Goal: Navigation & Orientation: Go to known website

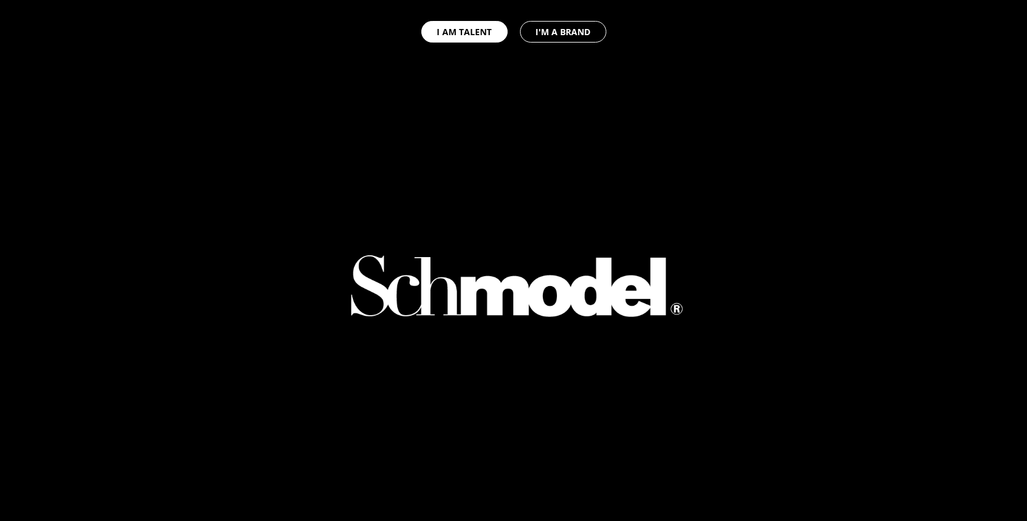
select select "GB"
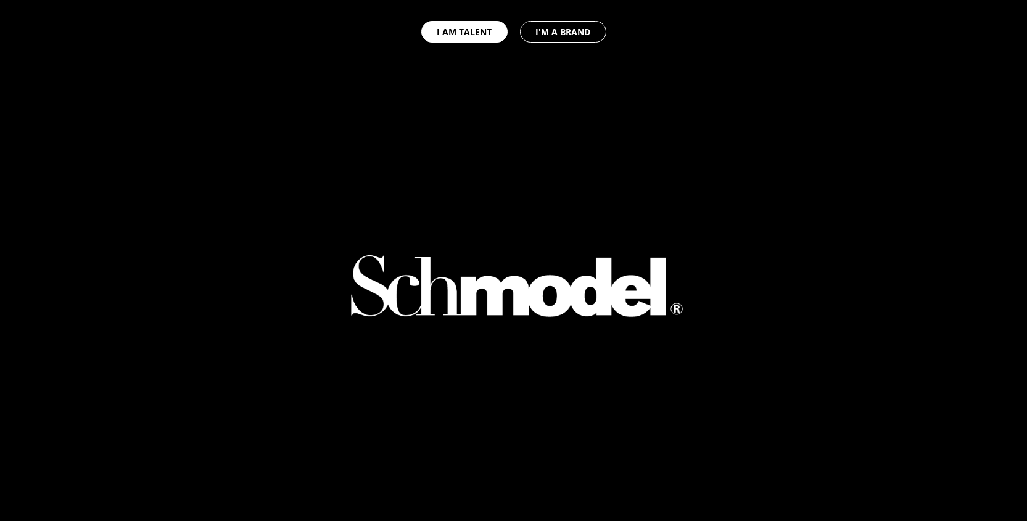
click at [93, 80] on div at bounding box center [513, 287] width 1027 height 574
select select "GB"
click at [93, 80] on div at bounding box center [513, 287] width 1027 height 574
select select "GB"
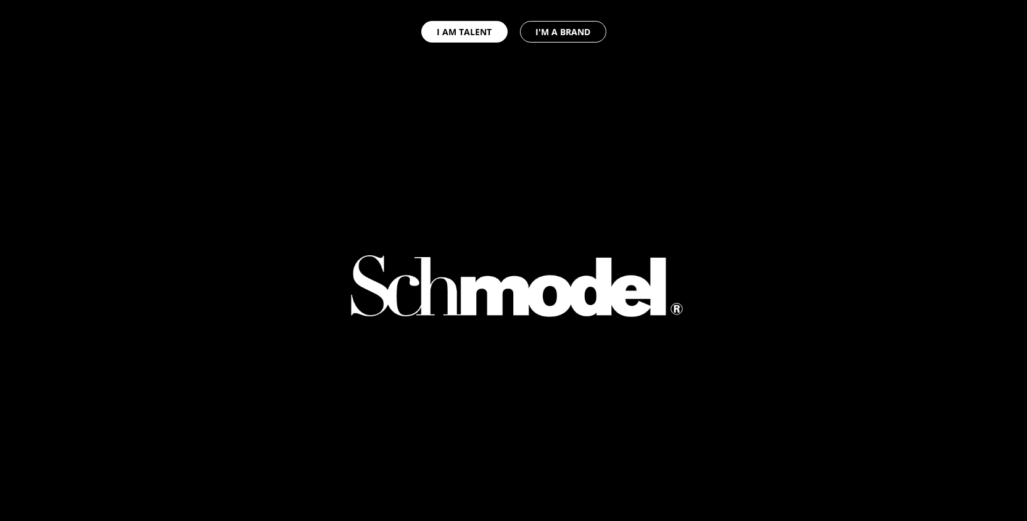
select select "GB"
